Goal: Find contact information

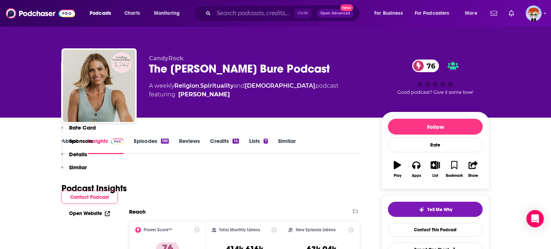
scroll to position [687, 0]
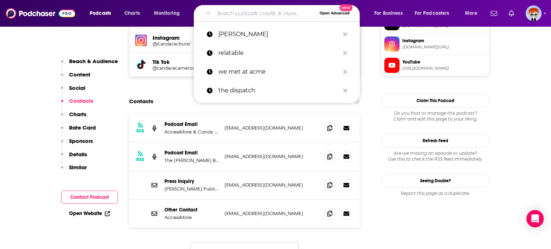
click at [274, 14] on input "Search podcasts, credits, & more..." at bounding box center [265, 14] width 103 height 12
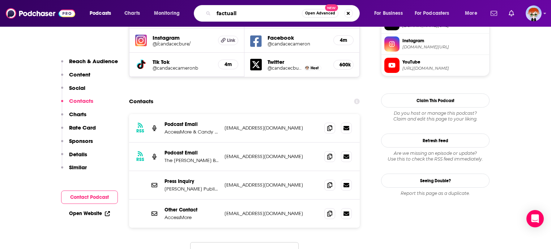
type input "factually"
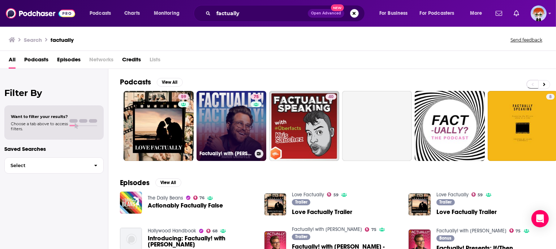
click at [234, 107] on link "75 Factually! with Adam Conover" at bounding box center [232, 126] width 70 height 70
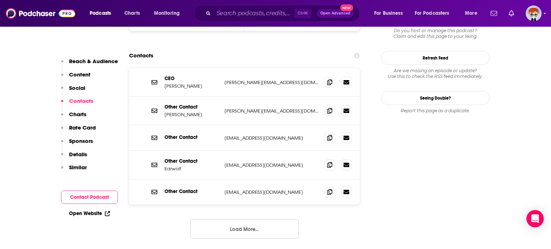
scroll to position [723, 0]
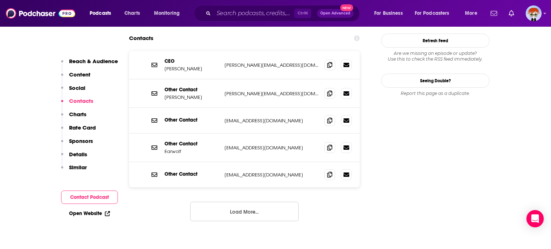
click at [272, 202] on button "Load More..." at bounding box center [244, 212] width 108 height 20
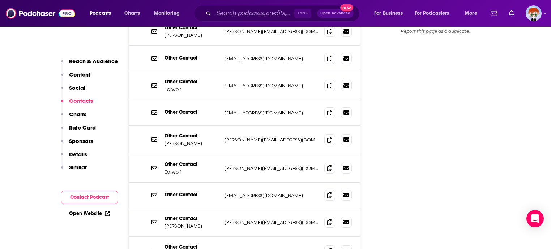
scroll to position [795, 0]
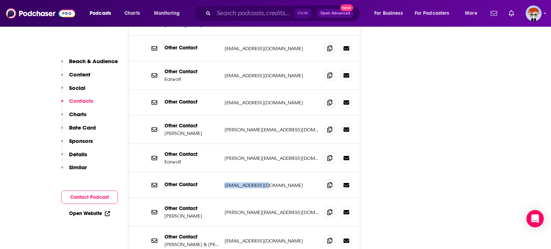
drag, startPoint x: 283, startPoint y: 147, endPoint x: 226, endPoint y: 151, distance: 57.3
click at [226, 173] on div "Other Contact agata@earwolf.com agata@earwolf.com" at bounding box center [244, 186] width 231 height 26
copy p "agata@earwolf.com"
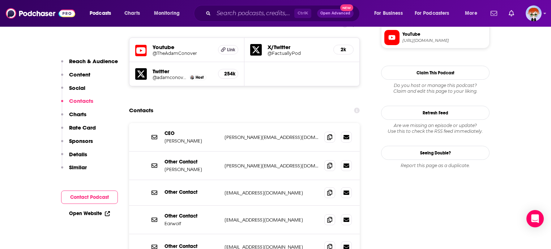
scroll to position [615, 0]
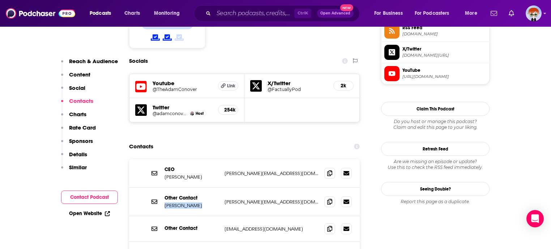
drag, startPoint x: 198, startPoint y: 165, endPoint x: 162, endPoint y: 169, distance: 36.7
click at [162, 188] on div "Other Contact Andres Lucero andres@earwolf.com andres@earwolf.com" at bounding box center [244, 202] width 231 height 29
copy p "Andres Lucero"
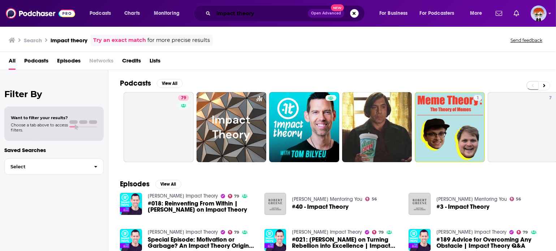
click at [264, 20] on div "impact theory Open Advanced New" at bounding box center [279, 13] width 171 height 17
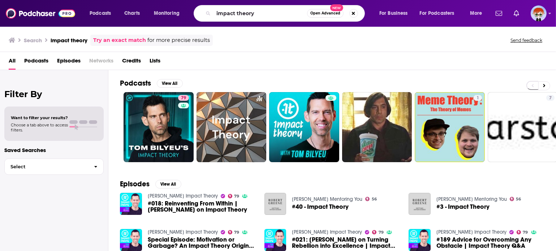
click at [265, 21] on div "impact theory Open Advanced New" at bounding box center [279, 13] width 171 height 17
click at [264, 17] on input "impact theory" at bounding box center [261, 14] width 94 height 12
click at [264, 18] on input "impact theory" at bounding box center [261, 14] width 94 height 12
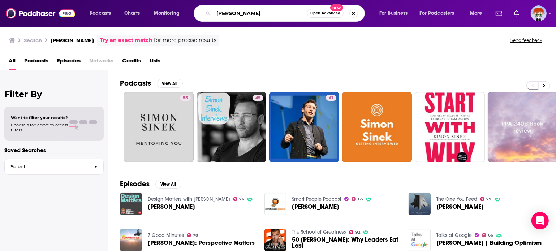
click at [244, 13] on input "[PERSON_NAME]" at bounding box center [261, 14] width 94 height 12
type input "a bit of optimism"
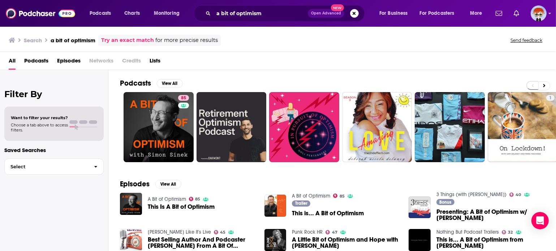
click at [198, 209] on span "This Is A Bit of Optimism" at bounding box center [181, 207] width 67 height 6
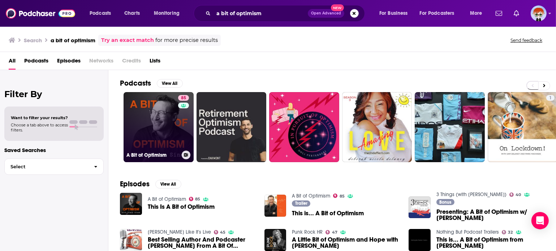
click at [166, 130] on link "85 A Bit of Optimism" at bounding box center [159, 127] width 70 height 70
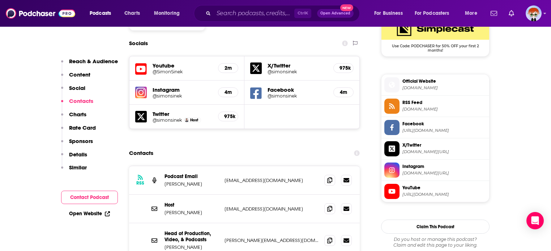
scroll to position [651, 0]
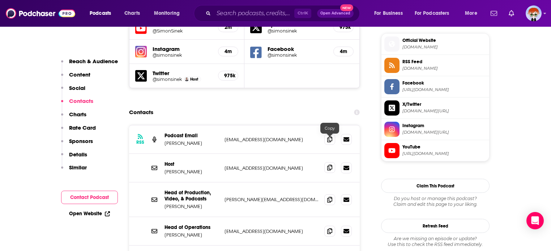
click at [328, 165] on icon at bounding box center [329, 168] width 5 height 6
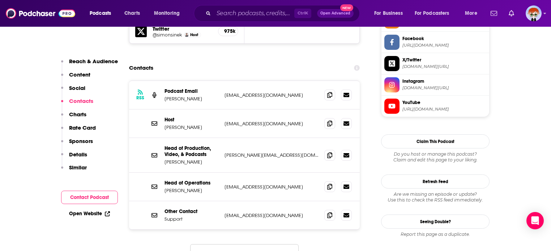
scroll to position [723, 0]
